Goal: Navigation & Orientation: Find specific page/section

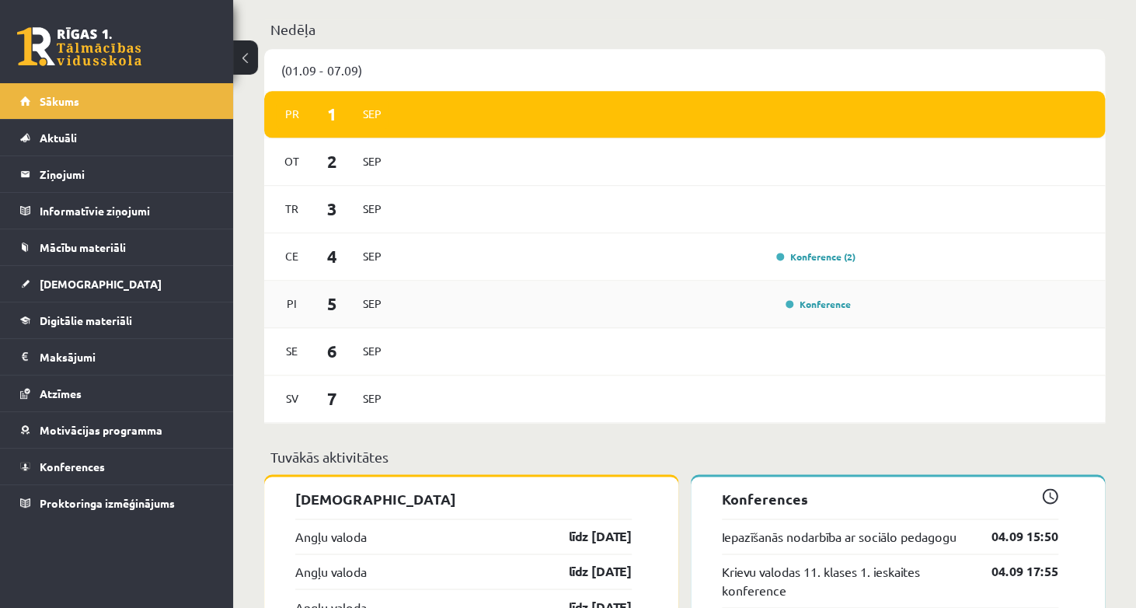
scroll to position [777, 0]
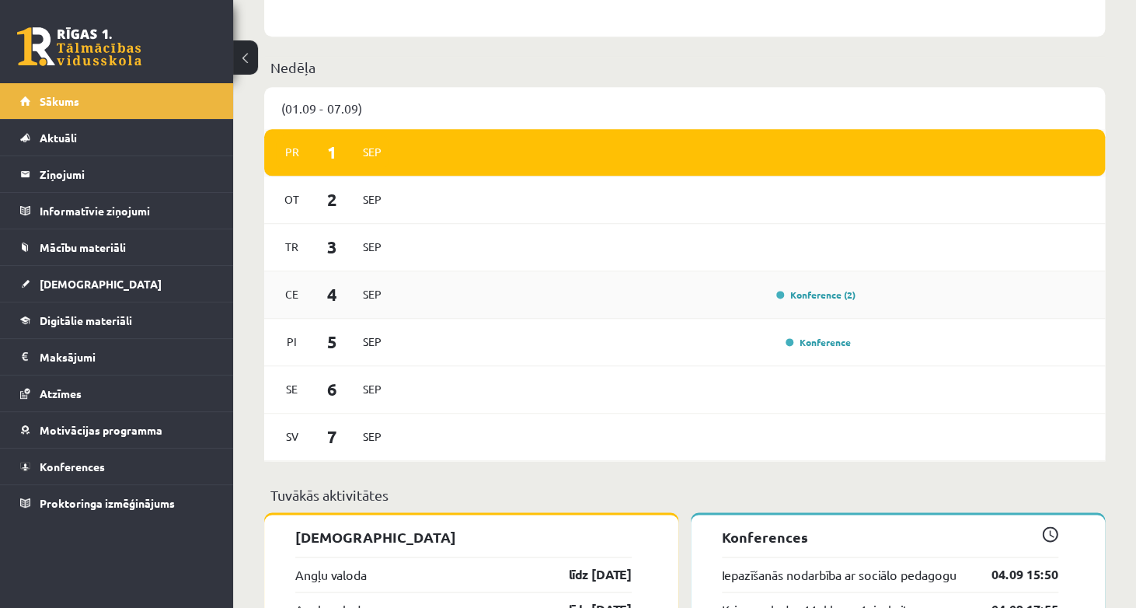
click at [709, 282] on div "Ce 4 Sep Konference (2)" at bounding box center [684, 294] width 841 height 47
click at [842, 293] on link "Konference (2)" at bounding box center [815, 294] width 79 height 12
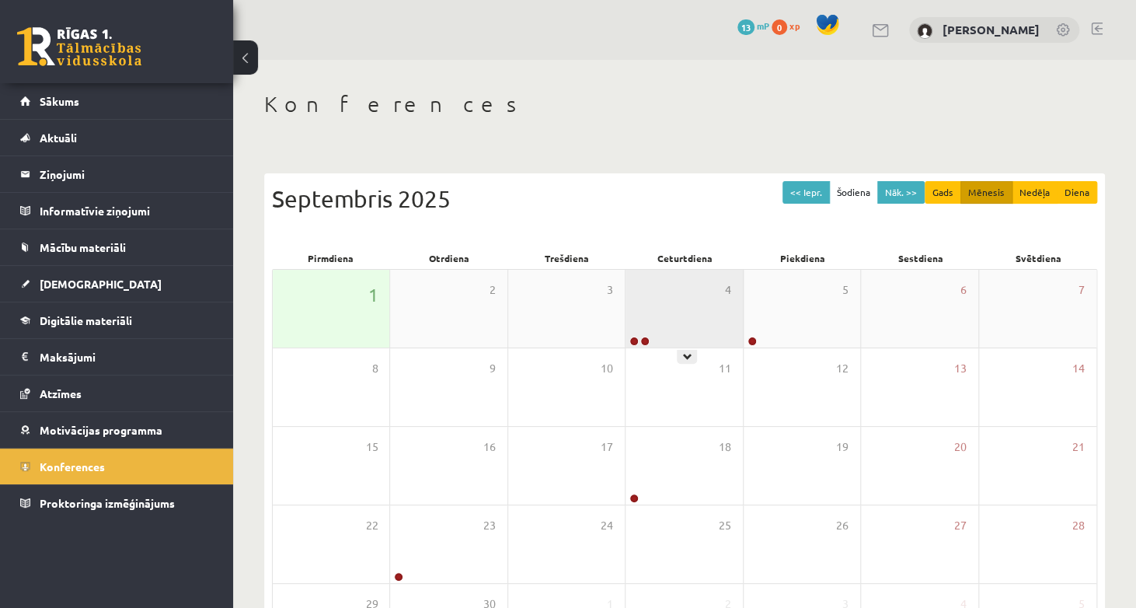
click at [700, 327] on div "4" at bounding box center [684, 309] width 117 height 78
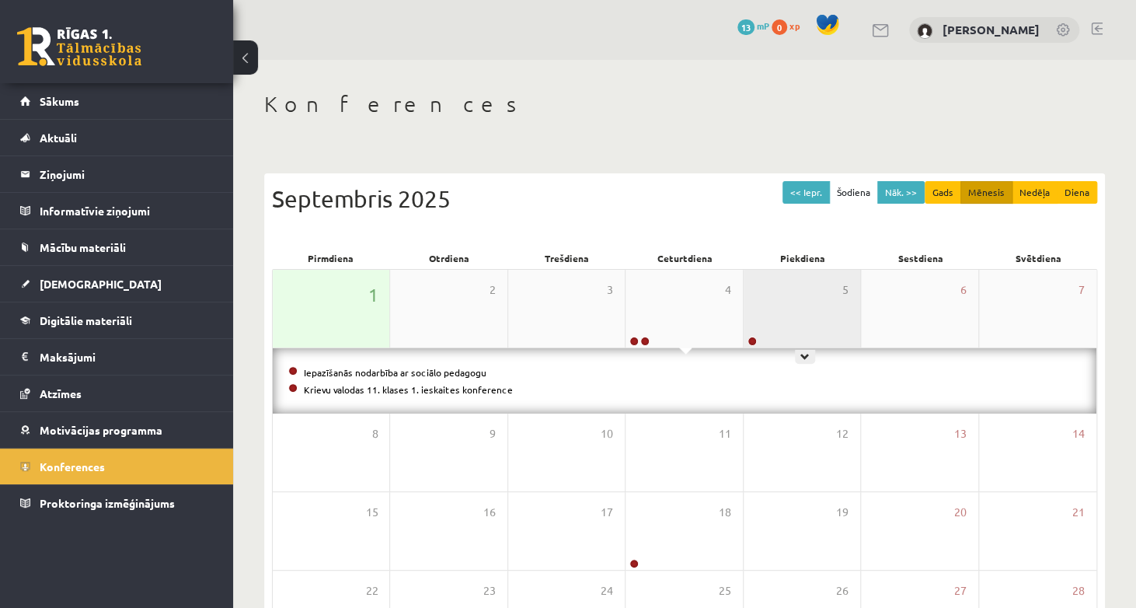
click at [814, 321] on div "5" at bounding box center [802, 309] width 117 height 78
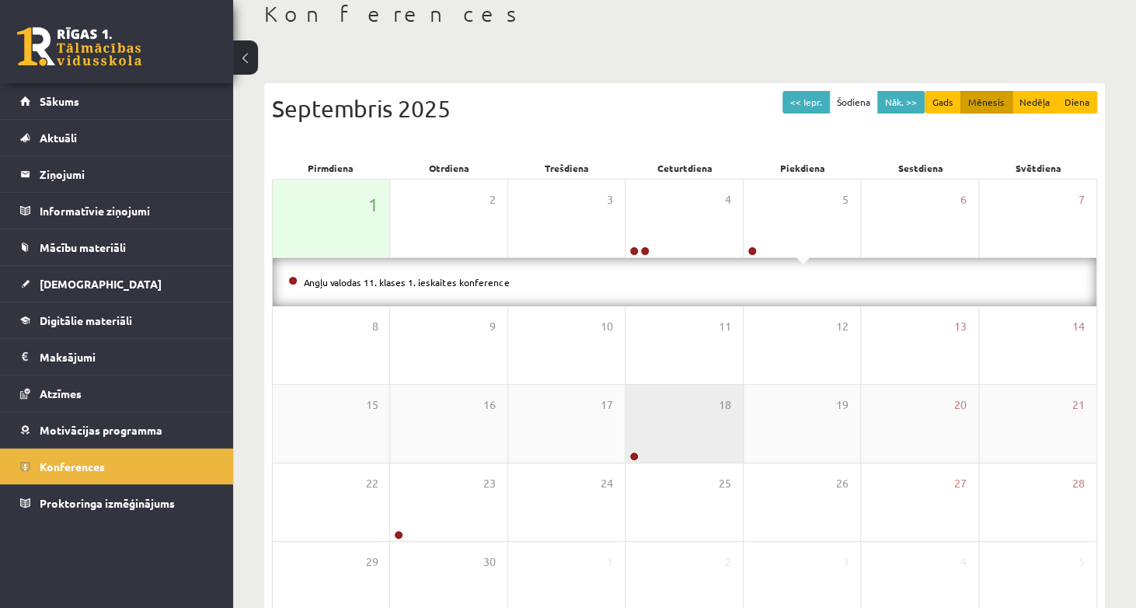
scroll to position [182, 0]
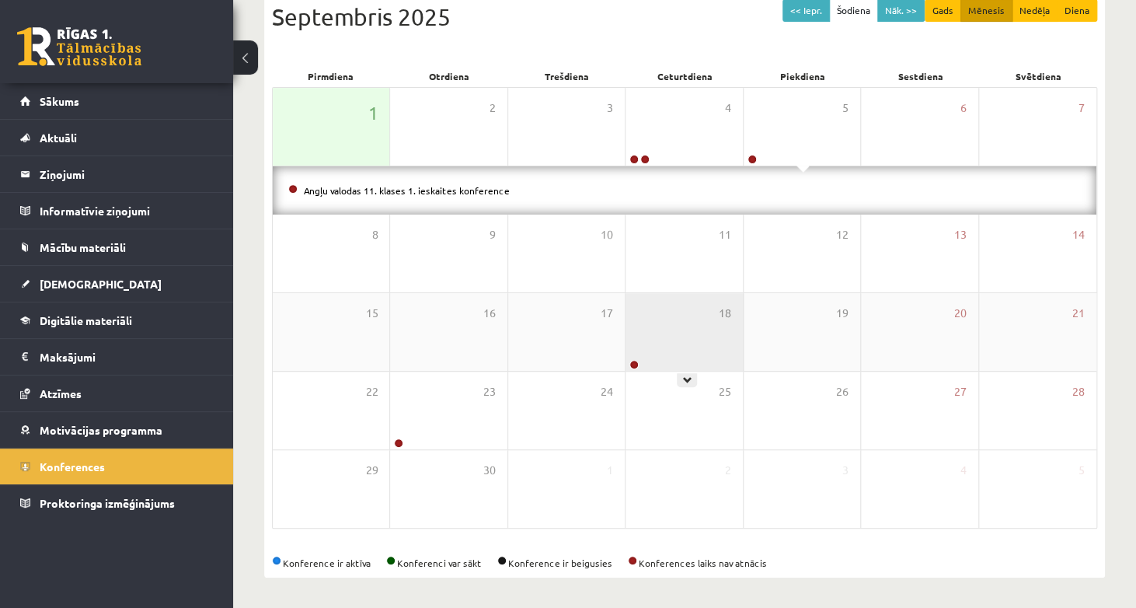
click at [688, 340] on div "18" at bounding box center [684, 332] width 117 height 78
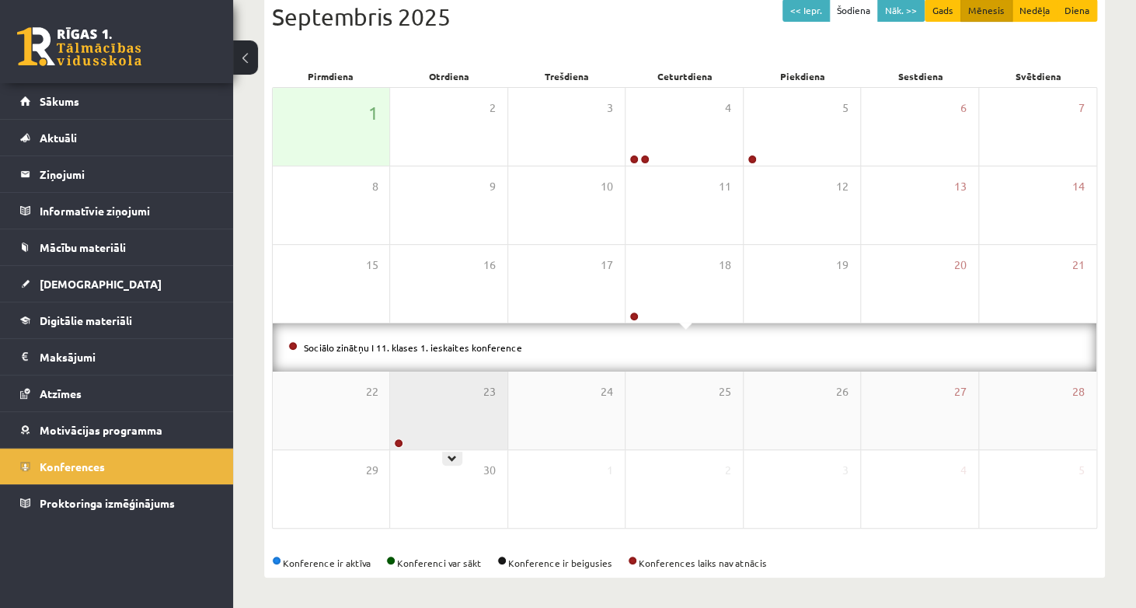
click at [472, 425] on div "23" at bounding box center [448, 410] width 117 height 78
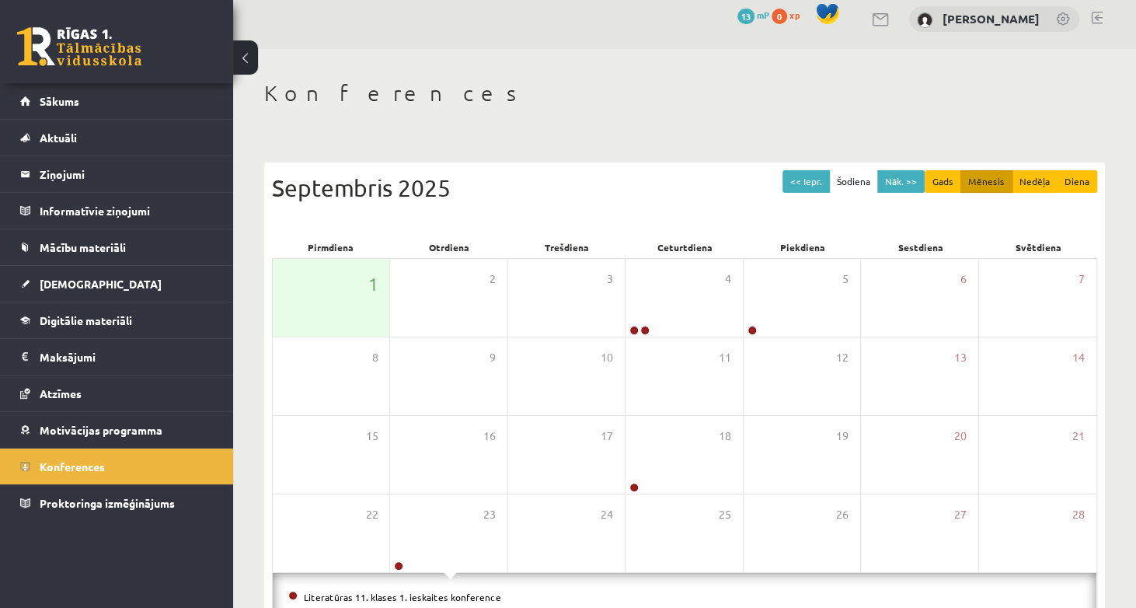
scroll to position [0, 0]
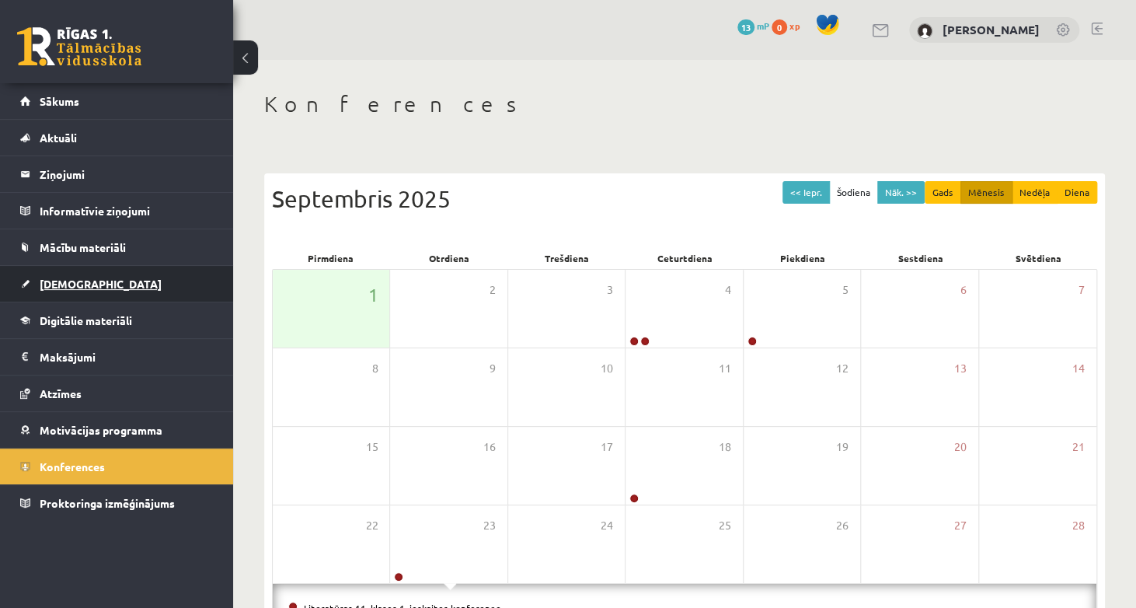
click at [76, 293] on link "[DEMOGRAPHIC_DATA]" at bounding box center [116, 284] width 193 height 36
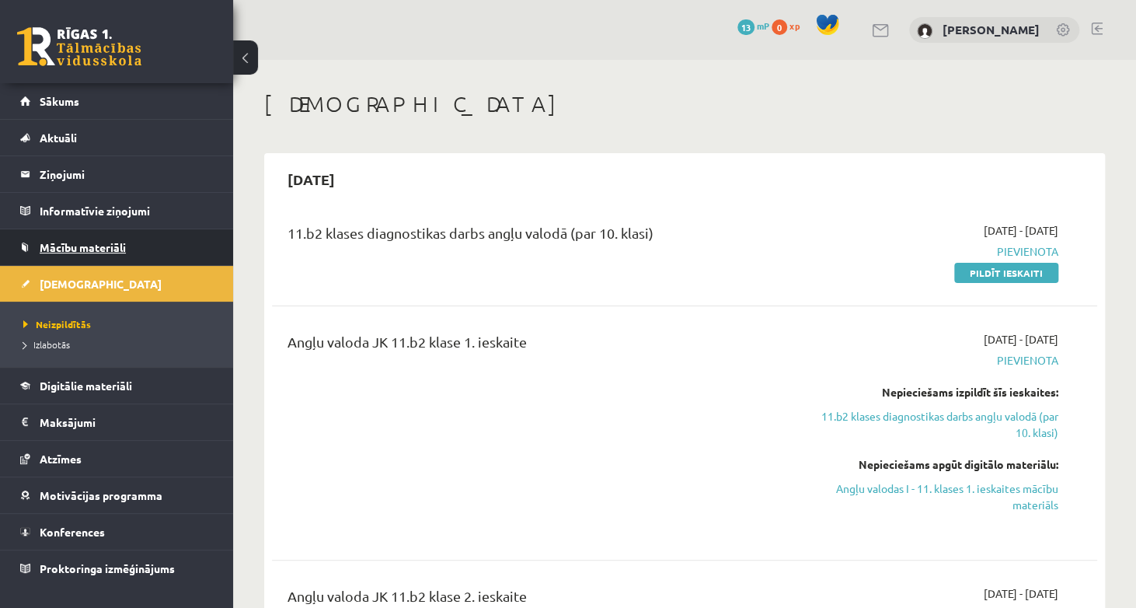
click at [75, 244] on span "Mācību materiāli" at bounding box center [83, 247] width 86 height 14
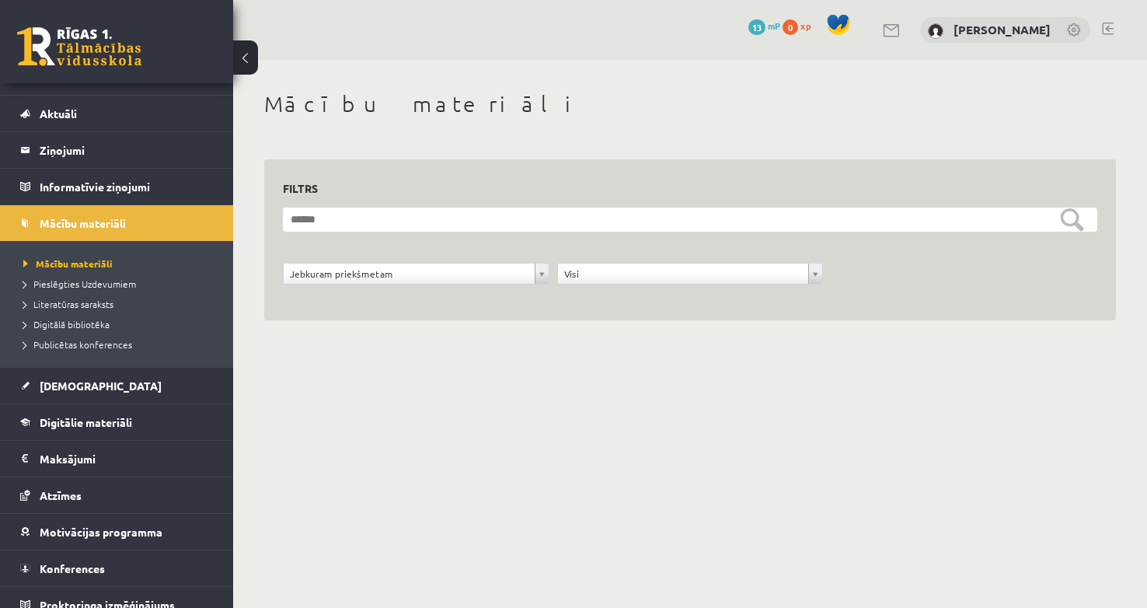
scroll to position [37, 0]
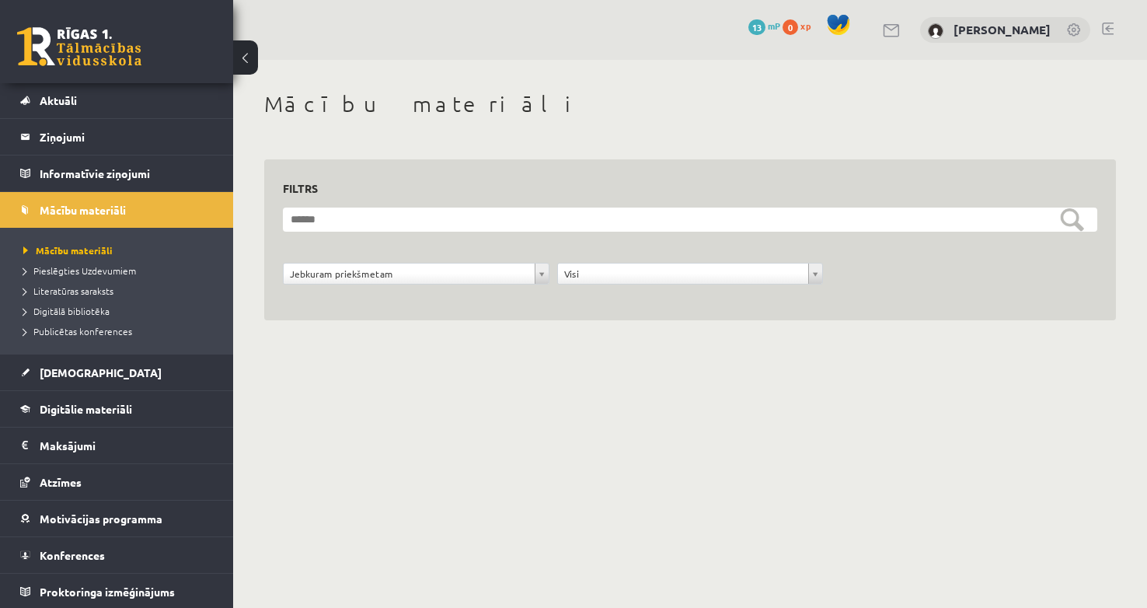
click at [83, 66] on div "0 Dāvanas 13 mP 0 xp" at bounding box center [116, 41] width 233 height 83
click at [68, 41] on link at bounding box center [79, 46] width 124 height 39
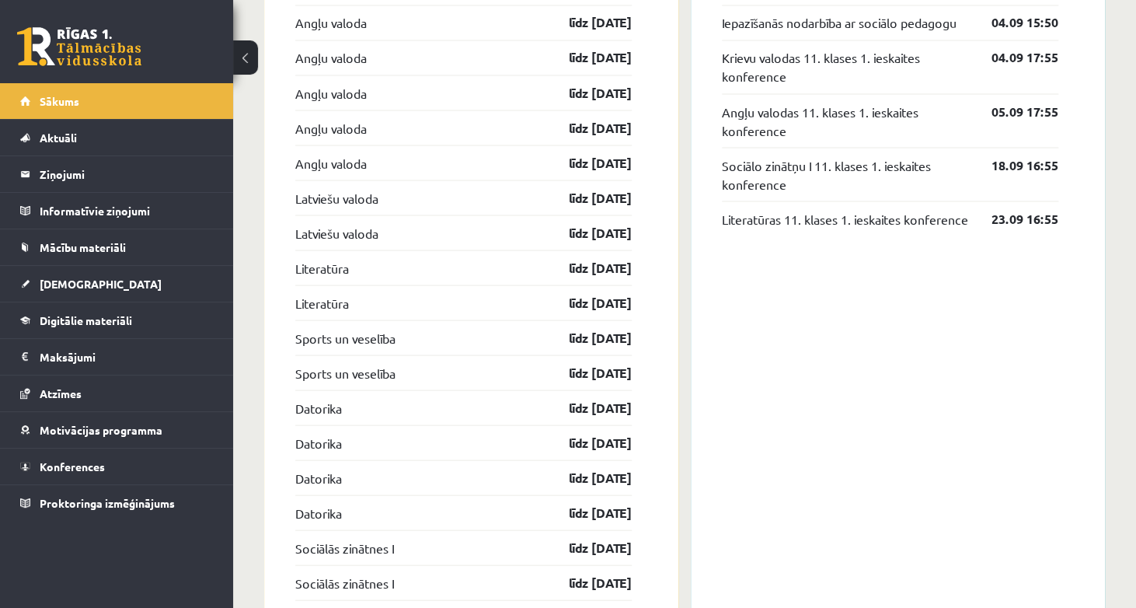
scroll to position [1321, 0]
